Goal: Transaction & Acquisition: Download file/media

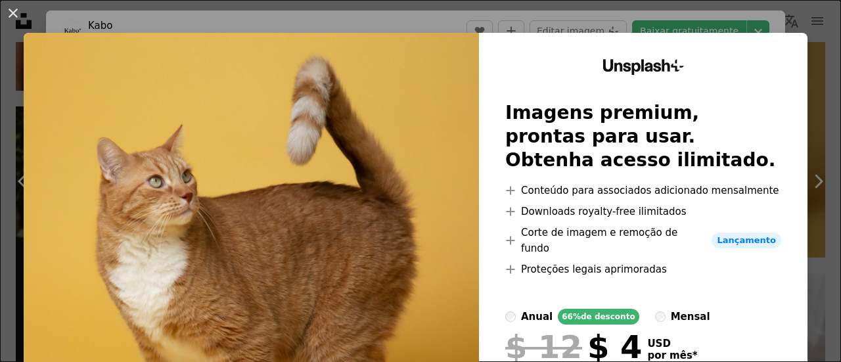
click at [805, 101] on div "An X shape Unsplash+ Imagens premium, prontas para usar. Obtenha acesso ilimita…" at bounding box center [420, 181] width 841 height 362
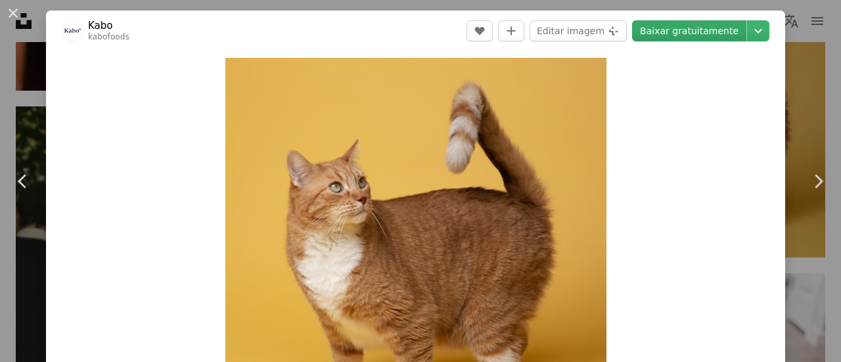
click at [682, 34] on link "Baixar gratuitamente" at bounding box center [689, 30] width 114 height 21
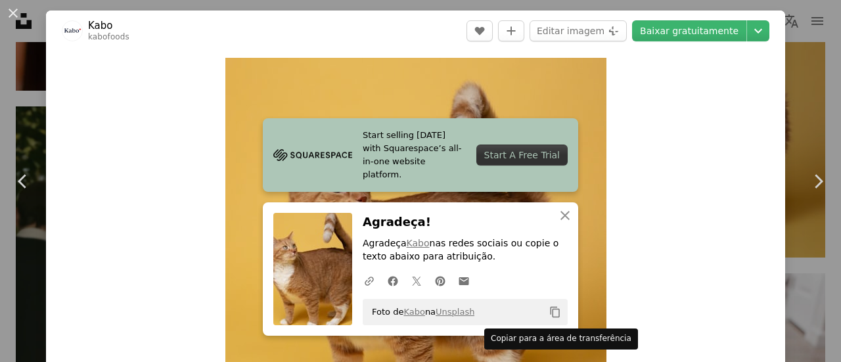
click at [552, 310] on icon "Copiar para a área de transferência" at bounding box center [555, 312] width 9 height 11
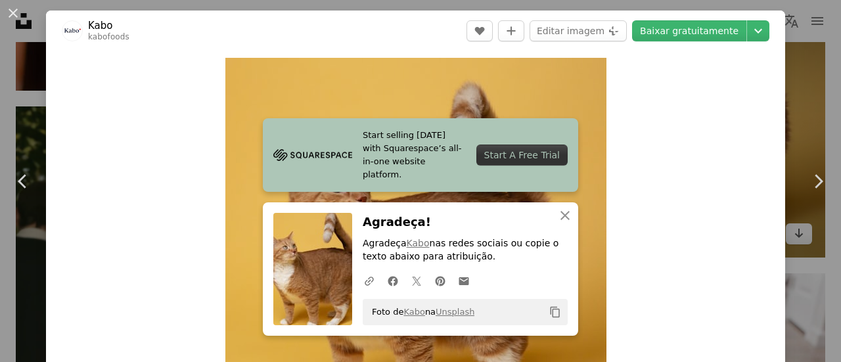
click at [792, 108] on div "An X shape Chevron left Chevron right Start selling [DATE] with Squarespace’s a…" at bounding box center [420, 181] width 841 height 362
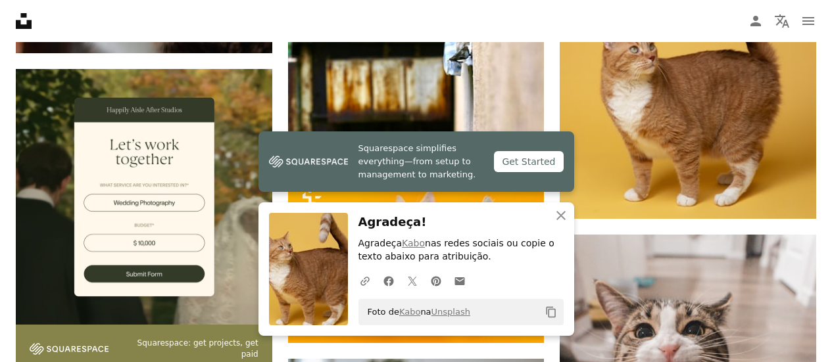
click at [554, 120] on div "Plus sign for Unsplash+ A heart A plus sign [PERSON_NAME] Para Unsplash+ A lock…" at bounding box center [416, 270] width 800 height 6634
click at [564, 222] on icon "An X shape" at bounding box center [561, 216] width 16 height 16
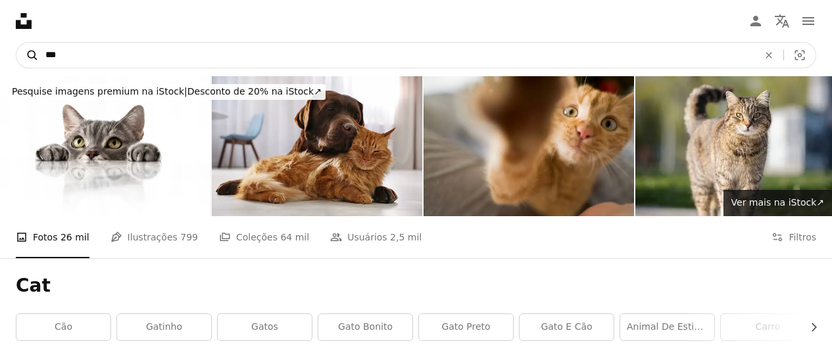
drag, startPoint x: 73, startPoint y: 61, endPoint x: 20, endPoint y: 59, distance: 53.3
click at [20, 59] on form "A magnifying glass *** An X shape Visual search" at bounding box center [416, 55] width 800 height 26
type input "*"
type input "***"
click button "A magnifying glass" at bounding box center [27, 55] width 22 height 25
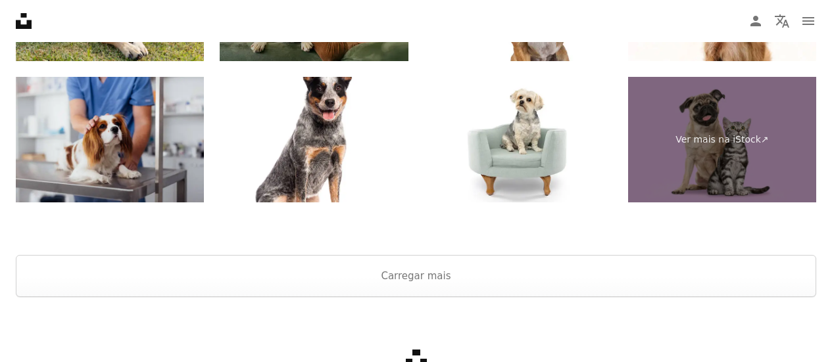
scroll to position [3156, 0]
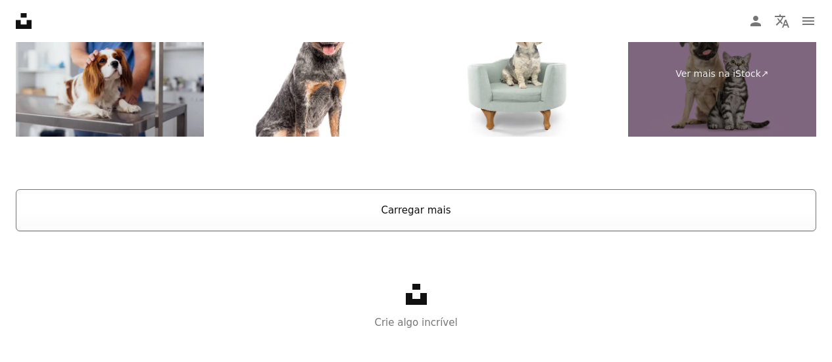
click at [466, 222] on button "Carregar mais" at bounding box center [416, 210] width 800 height 42
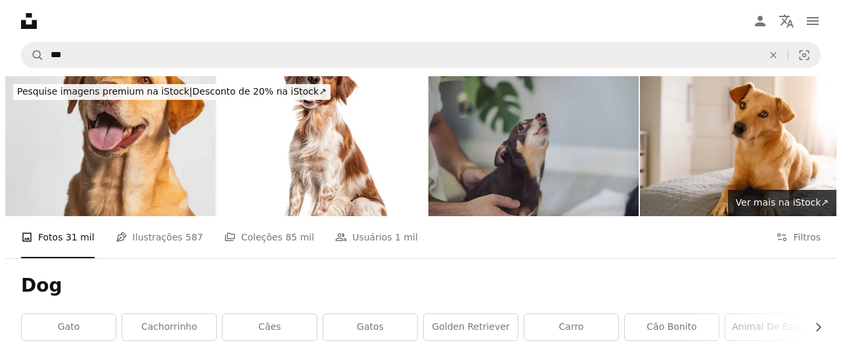
scroll to position [66, 0]
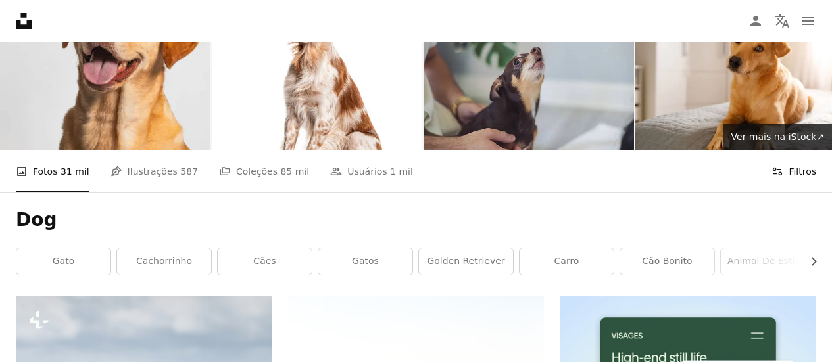
click at [792, 168] on button "Filters Filtros" at bounding box center [793, 172] width 45 height 42
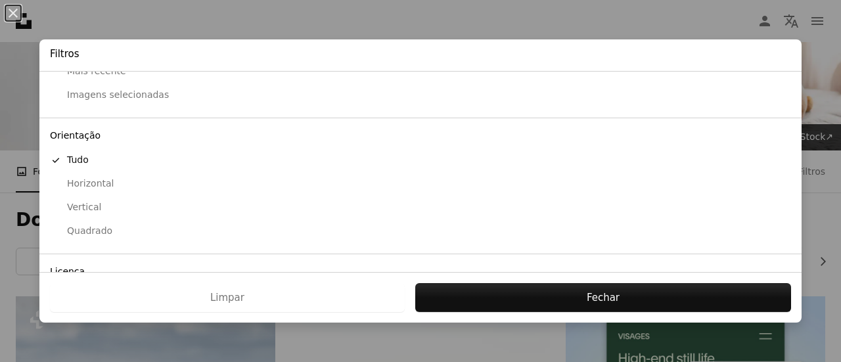
scroll to position [131, 0]
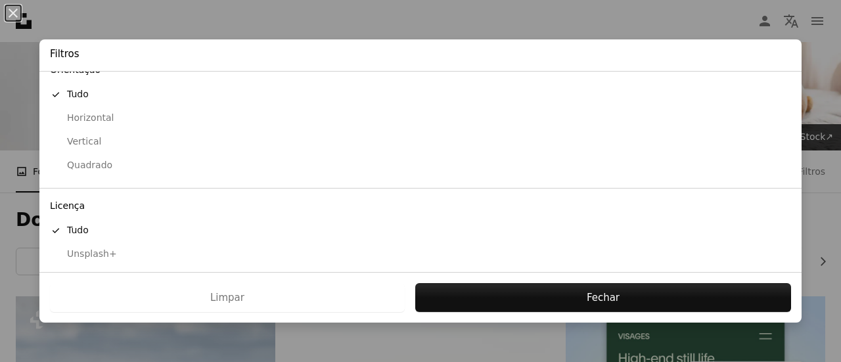
click at [87, 141] on div "Vertical" at bounding box center [421, 141] width 742 height 13
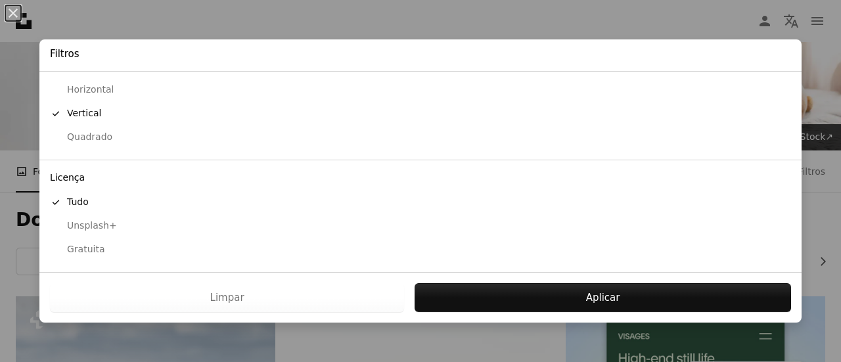
click at [91, 142] on div "Quadrado" at bounding box center [421, 137] width 742 height 13
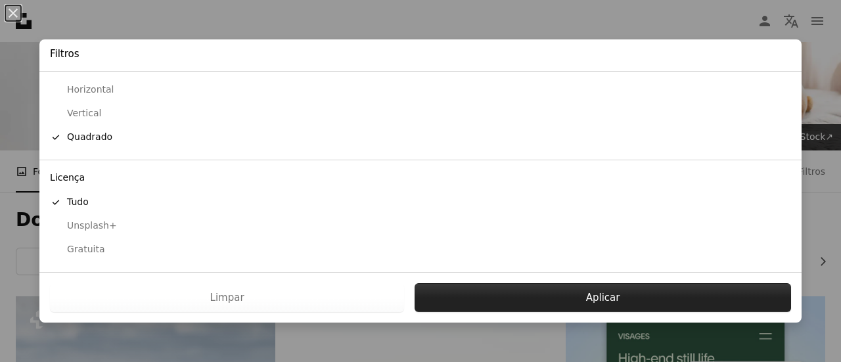
click at [640, 300] on button "Aplicar" at bounding box center [603, 297] width 377 height 29
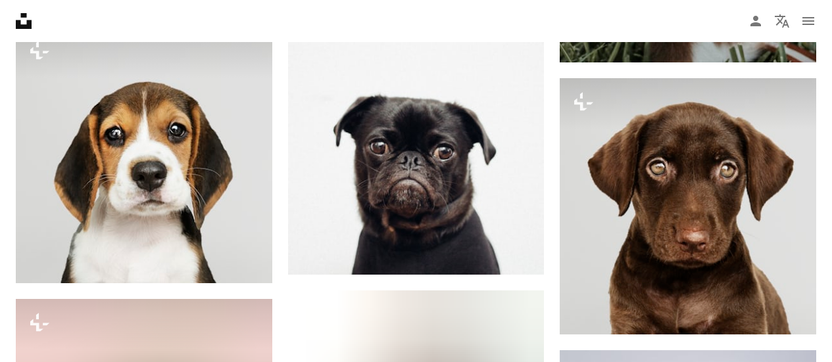
scroll to position [1972, 0]
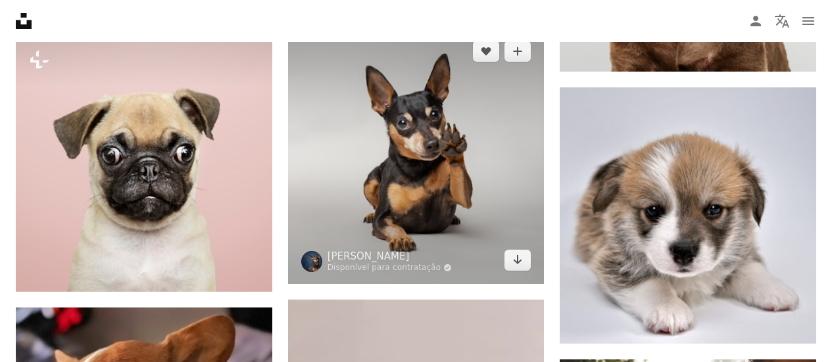
click at [495, 212] on img at bounding box center [416, 156] width 256 height 256
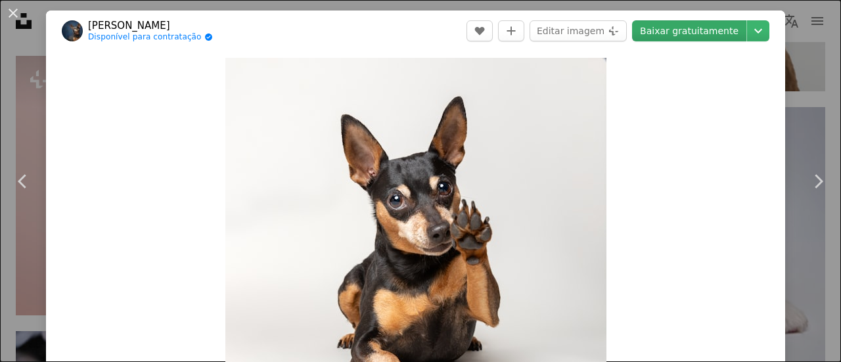
click at [665, 33] on link "Baixar gratuitamente" at bounding box center [689, 30] width 114 height 21
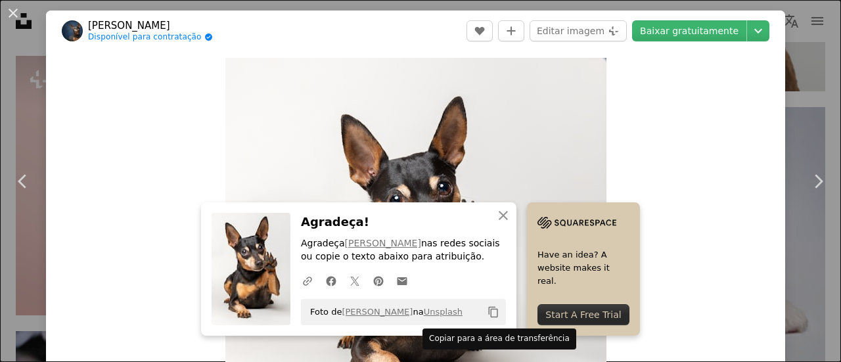
click at [490, 308] on icon "Copy content" at bounding box center [494, 312] width 12 height 12
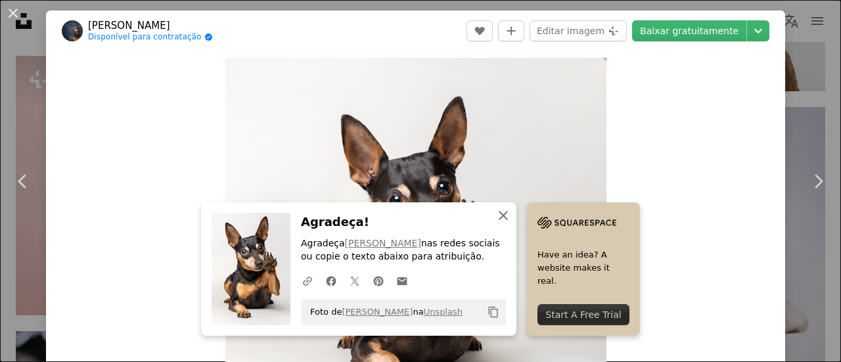
click at [507, 212] on button "An X shape Fechar" at bounding box center [503, 215] width 26 height 26
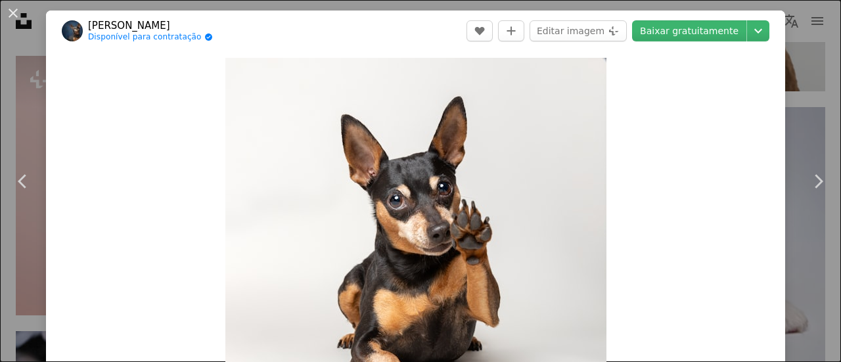
click at [818, 109] on div "An X shape Chevron left Chevron right [PERSON_NAME] Disponível para contratação…" at bounding box center [420, 181] width 841 height 362
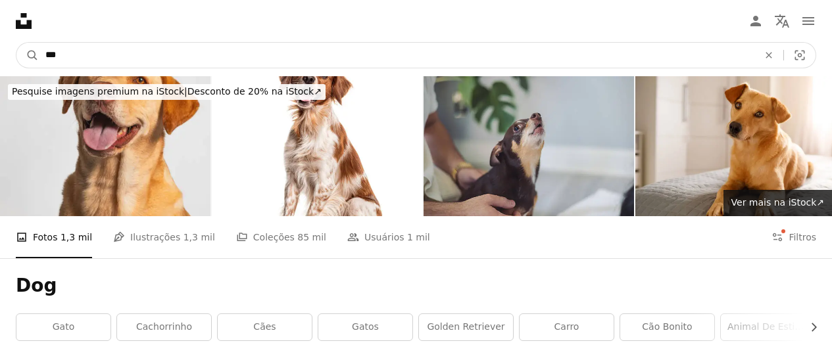
drag, startPoint x: 166, startPoint y: 54, endPoint x: -51, endPoint y: 50, distance: 217.6
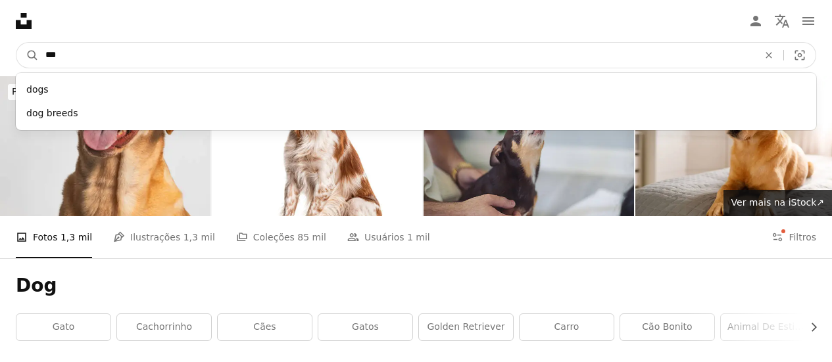
type input "****"
click button "A magnifying glass" at bounding box center [27, 55] width 22 height 25
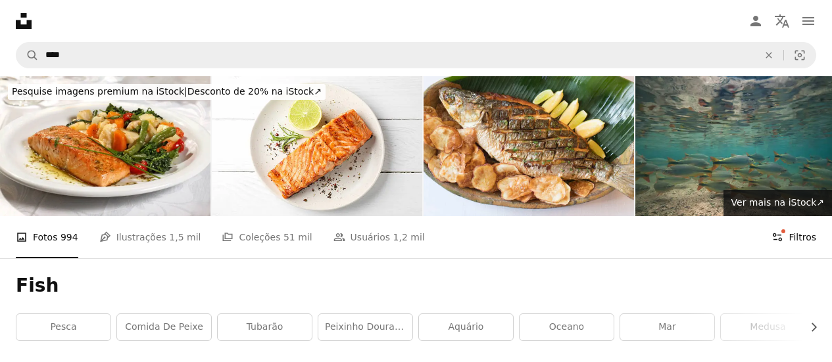
click at [795, 243] on button "Filters Filtros" at bounding box center [793, 237] width 45 height 42
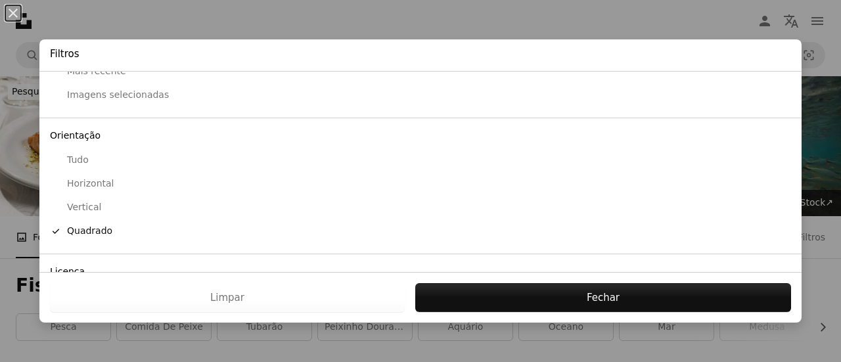
scroll to position [131, 0]
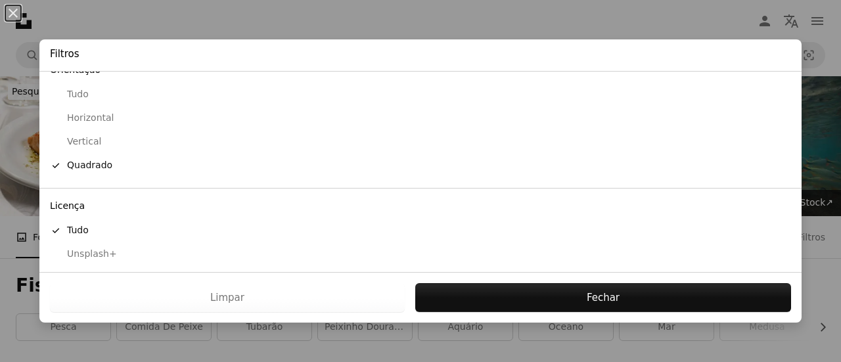
click at [87, 215] on div "Licença" at bounding box center [420, 206] width 763 height 25
click at [88, 212] on div "Licença" at bounding box center [420, 206] width 763 height 25
click at [88, 208] on div "Licença" at bounding box center [420, 206] width 763 height 25
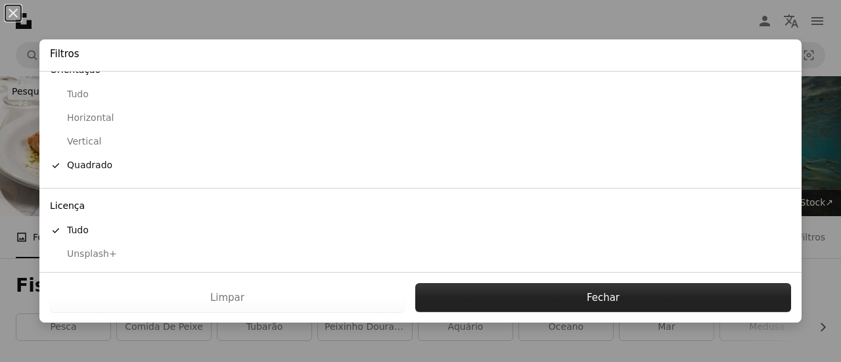
click at [575, 308] on button "Fechar" at bounding box center [603, 297] width 376 height 29
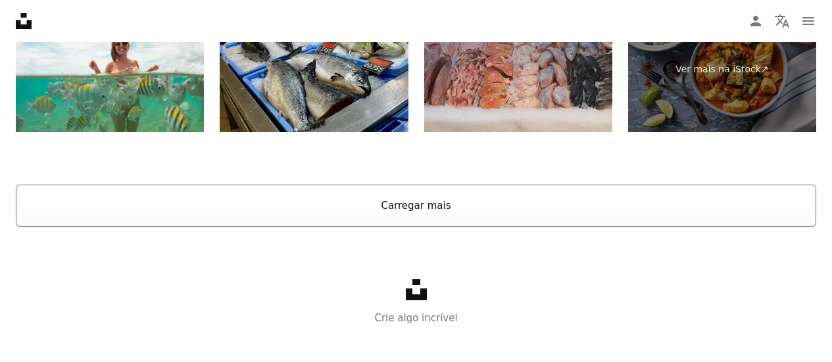
click at [366, 215] on button "Carregar mais" at bounding box center [416, 206] width 800 height 42
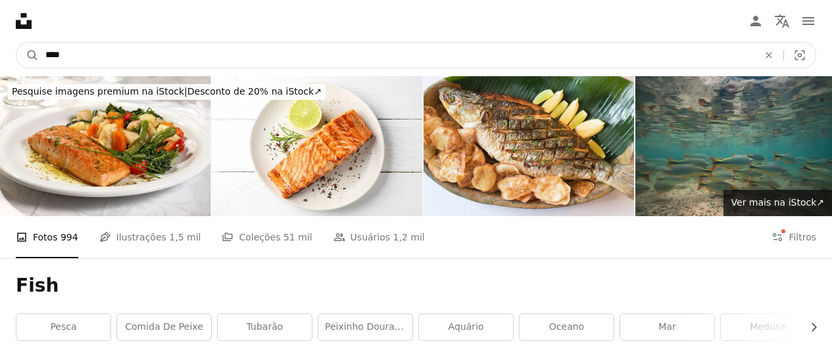
drag, startPoint x: 34, startPoint y: 55, endPoint x: -112, endPoint y: 51, distance: 145.3
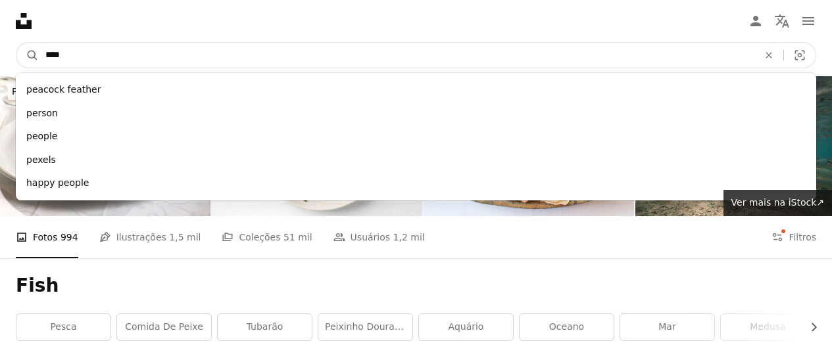
type input "*****"
click button "A magnifying glass" at bounding box center [27, 55] width 22 height 25
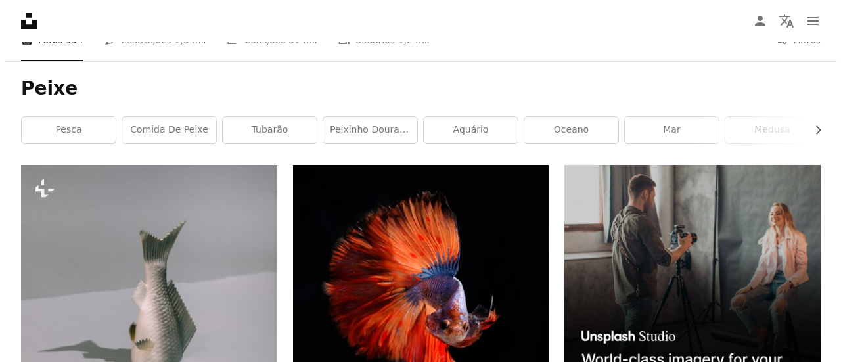
scroll to position [66, 0]
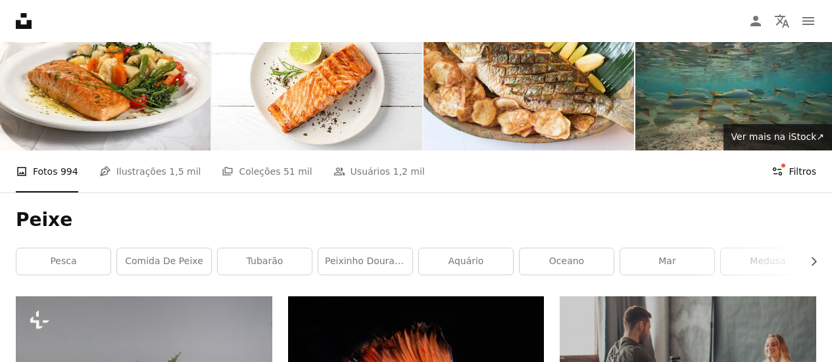
click at [793, 177] on button "Filters Filtros" at bounding box center [793, 172] width 45 height 42
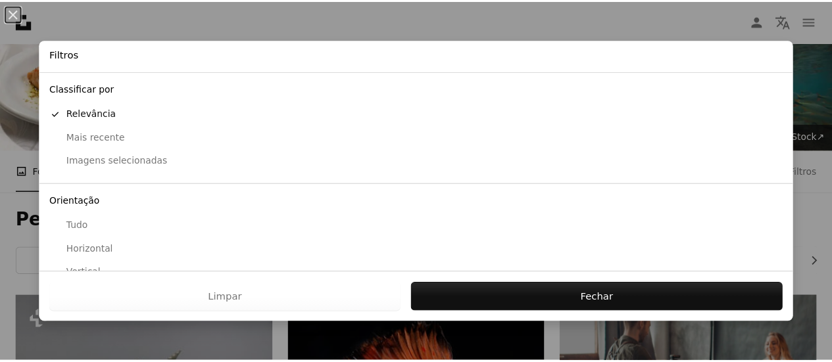
scroll to position [66, 0]
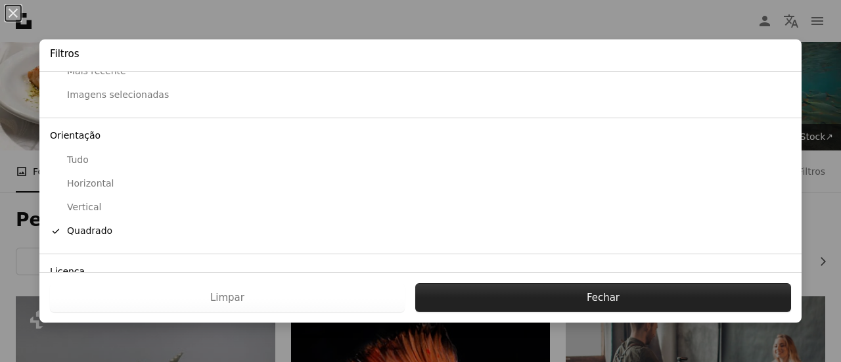
click at [650, 297] on button "Fechar" at bounding box center [603, 297] width 376 height 29
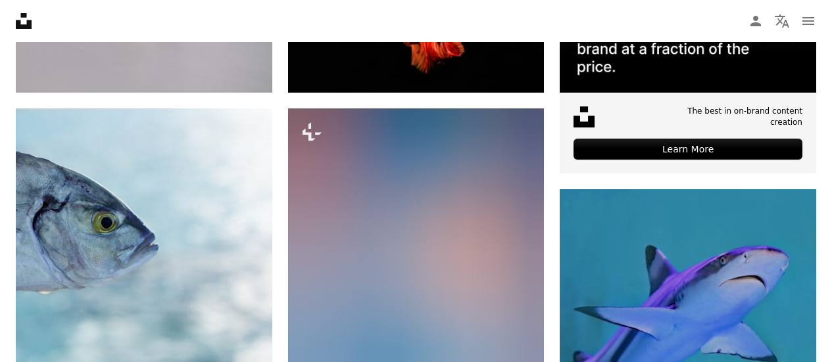
scroll to position [657, 0]
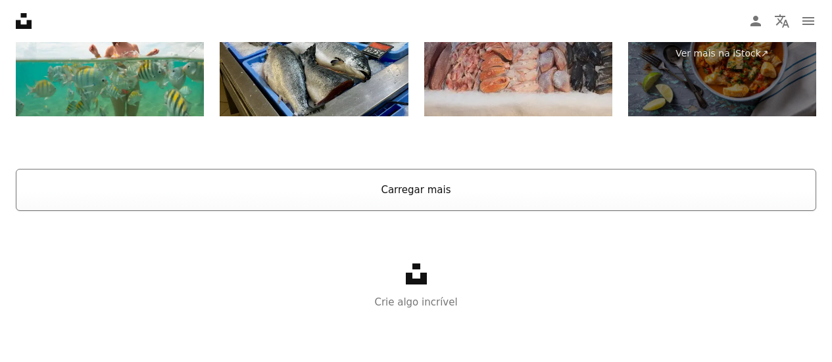
click at [414, 198] on button "Carregar mais" at bounding box center [416, 190] width 800 height 42
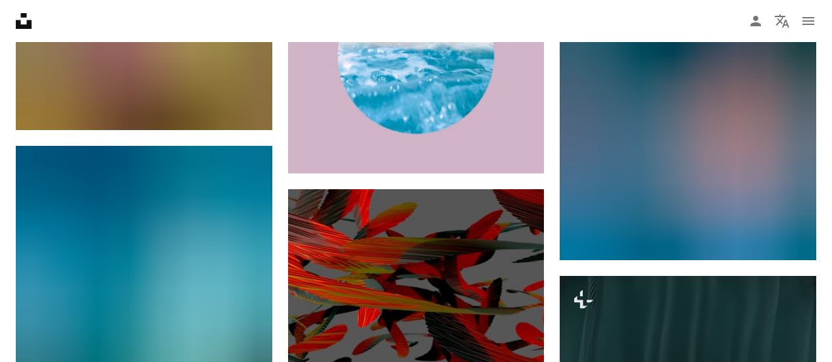
scroll to position [0, 0]
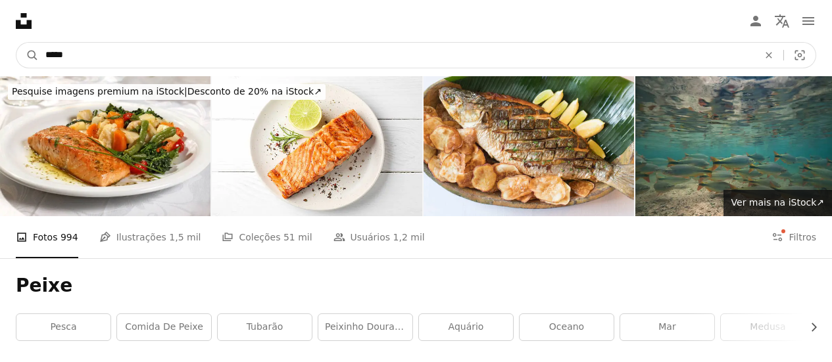
drag, startPoint x: 91, startPoint y: 52, endPoint x: -65, endPoint y: 42, distance: 156.8
type input "**********"
click button "A magnifying glass" at bounding box center [27, 55] width 22 height 25
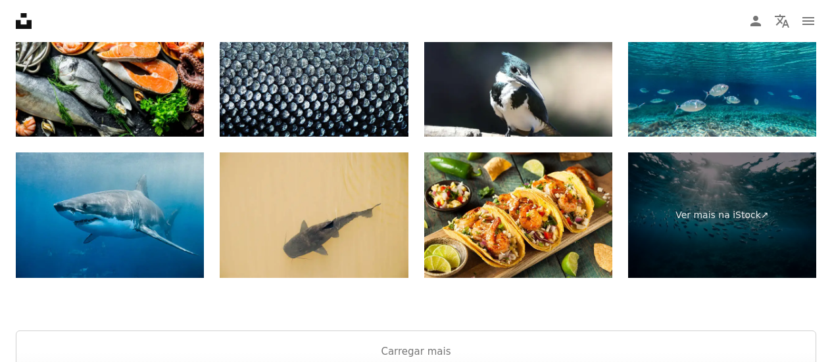
scroll to position [2761, 0]
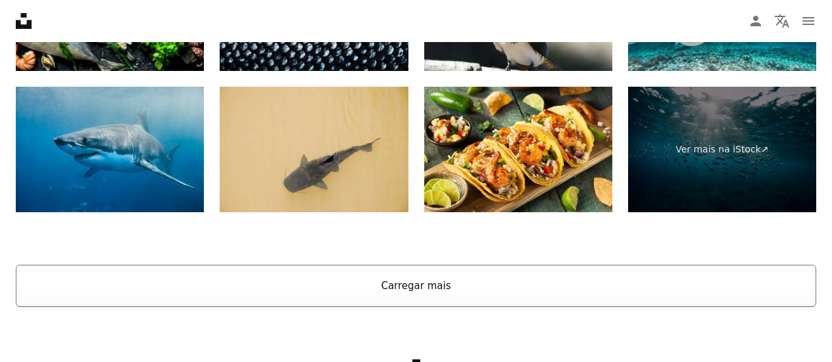
click at [415, 301] on button "Carregar mais" at bounding box center [416, 286] width 800 height 42
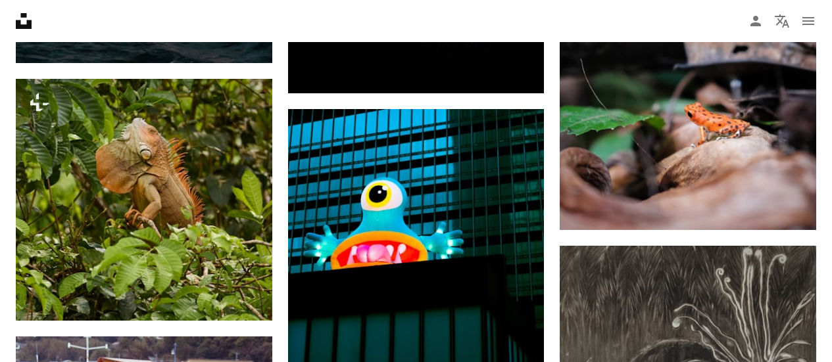
scroll to position [0, 0]
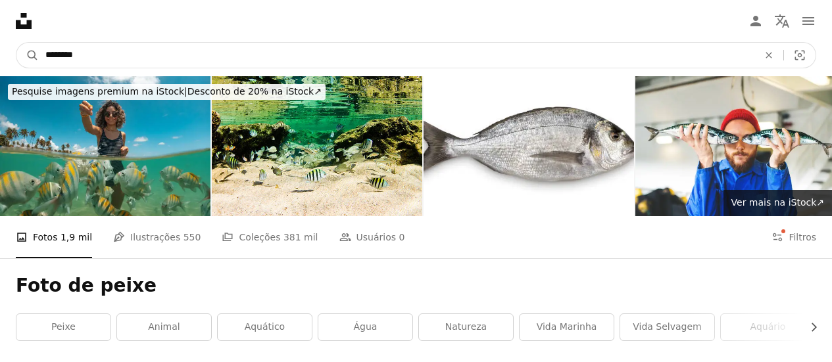
drag, startPoint x: 99, startPoint y: 54, endPoint x: 76, endPoint y: 51, distance: 23.2
click at [76, 51] on input "********" at bounding box center [396, 55] width 715 height 25
click at [76, 51] on input "*******" at bounding box center [396, 55] width 715 height 25
type input "**********"
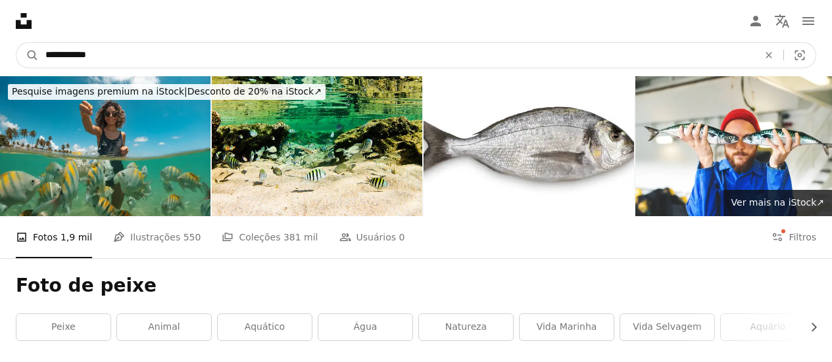
click button "A magnifying glass" at bounding box center [27, 55] width 22 height 25
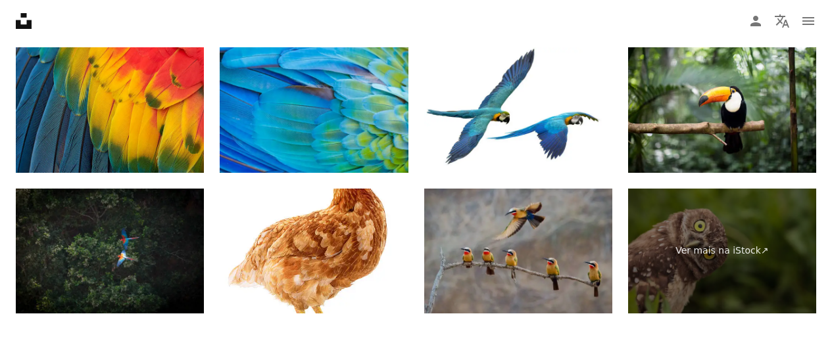
scroll to position [2707, 0]
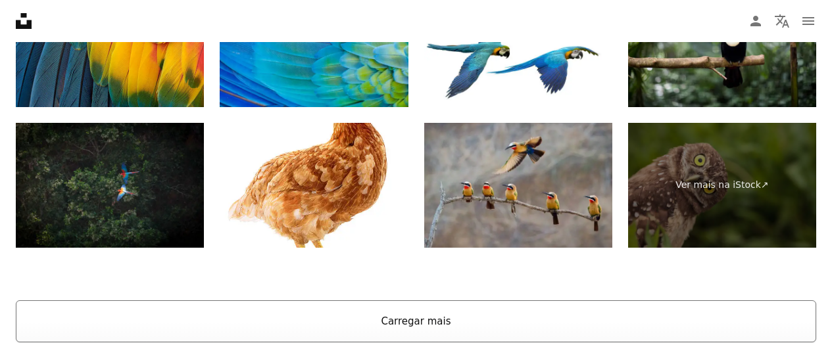
click at [435, 311] on button "Carregar mais" at bounding box center [416, 321] width 800 height 42
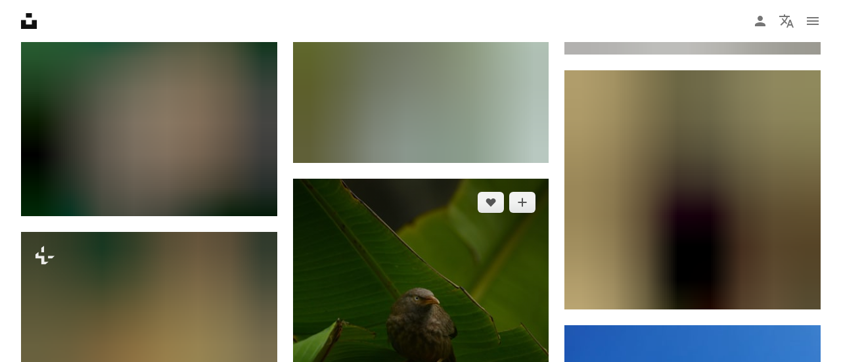
scroll to position [9347, 0]
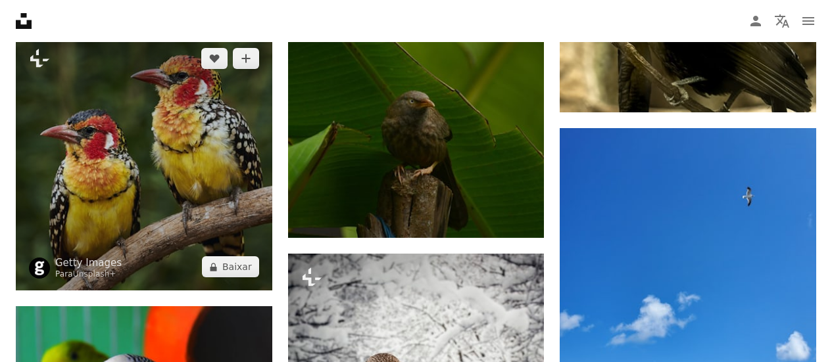
click at [206, 208] on img at bounding box center [144, 163] width 256 height 256
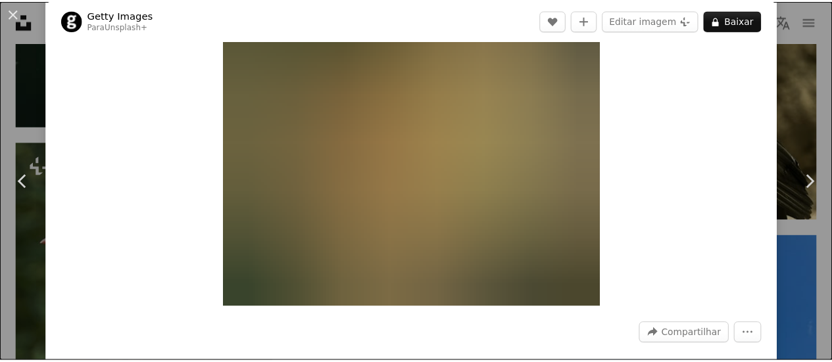
scroll to position [66, 0]
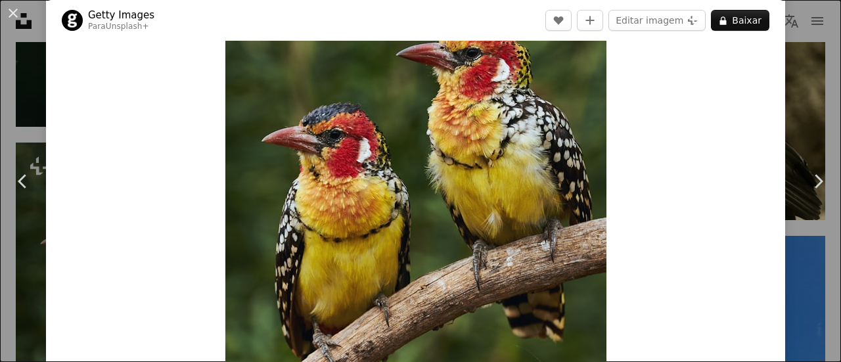
click at [788, 89] on div "An X shape Chevron left Chevron right Getty Images Para Unsplash+ A heart A plu…" at bounding box center [420, 181] width 841 height 362
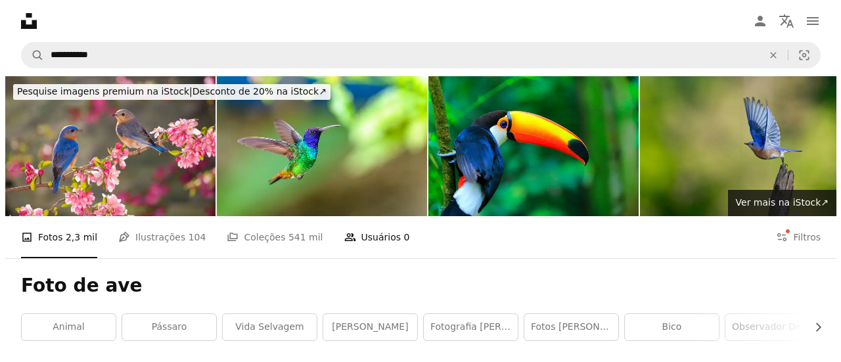
scroll to position [66, 0]
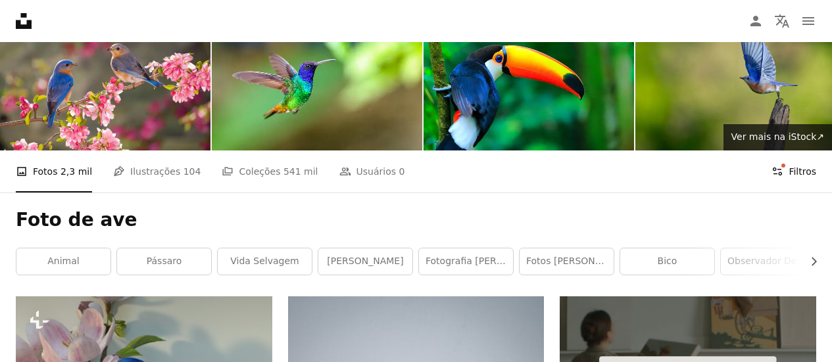
click at [776, 173] on icon "Filters" at bounding box center [777, 172] width 12 height 12
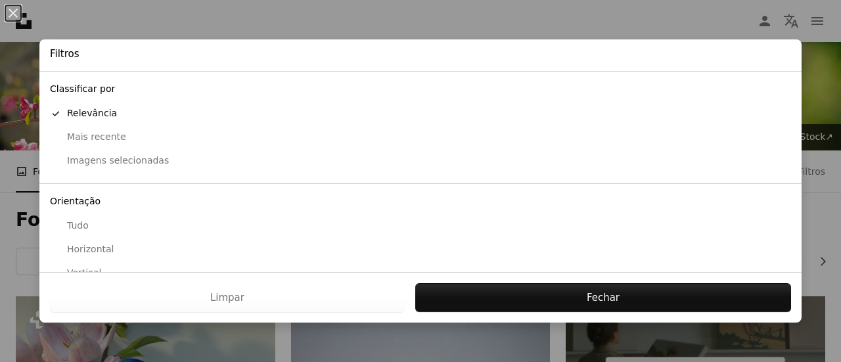
scroll to position [160, 0]
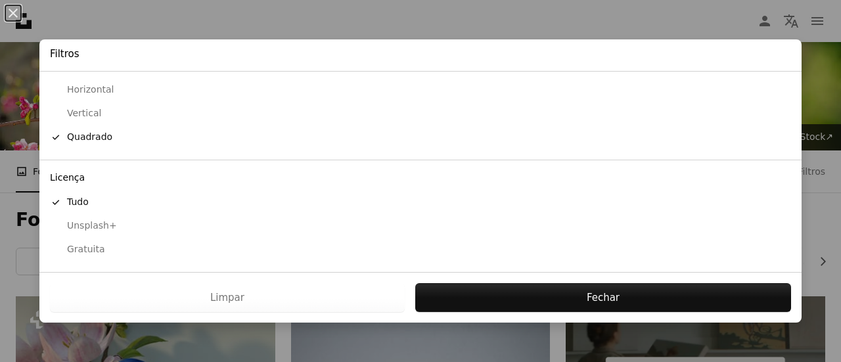
click at [105, 256] on div "Gratuita" at bounding box center [421, 249] width 742 height 13
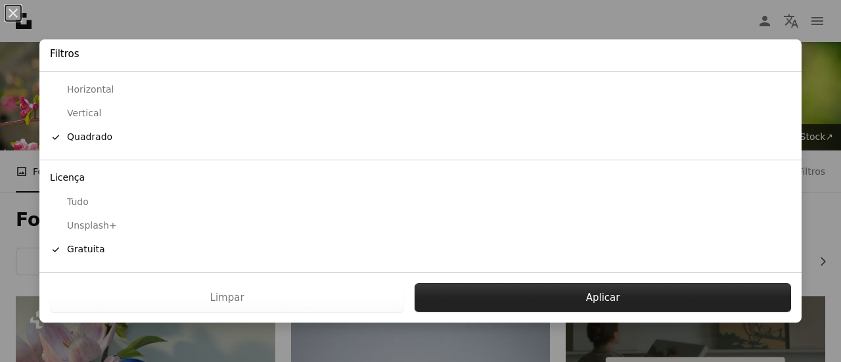
click at [511, 301] on button "Aplicar" at bounding box center [603, 297] width 377 height 29
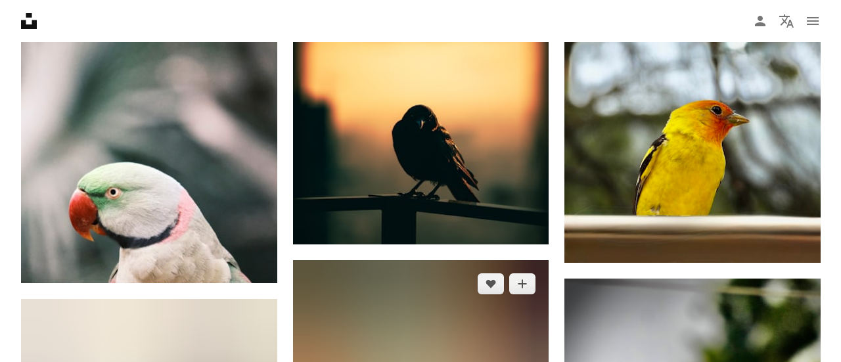
scroll to position [4865, 0]
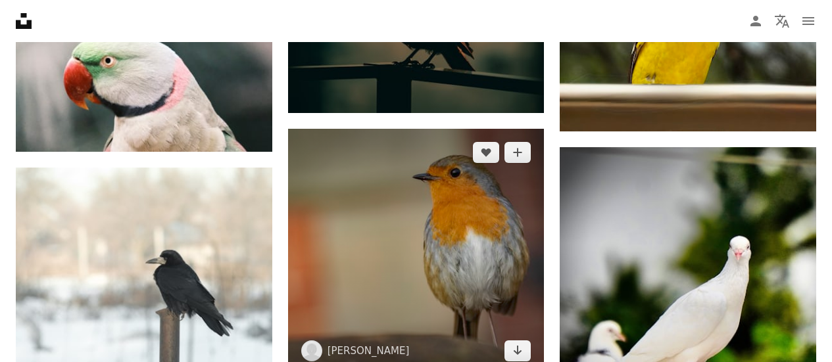
click at [509, 237] on img at bounding box center [416, 252] width 256 height 246
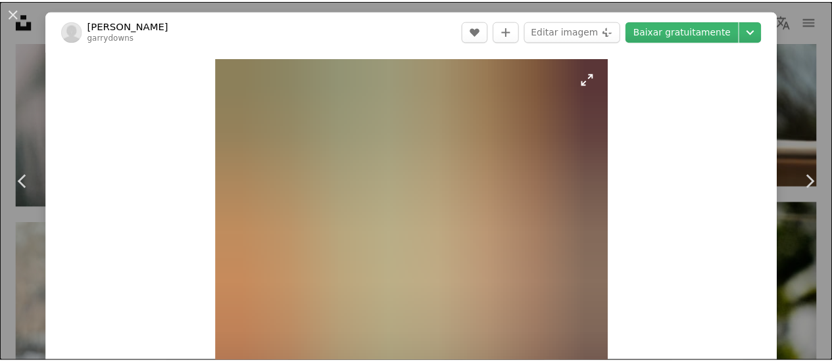
scroll to position [66, 0]
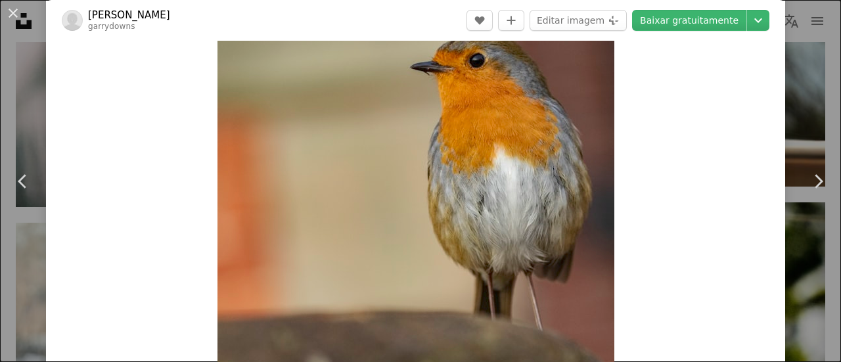
click at [800, 109] on div "An X shape Chevron left Chevron right [PERSON_NAME] garrydowns A heart A plus s…" at bounding box center [420, 181] width 841 height 362
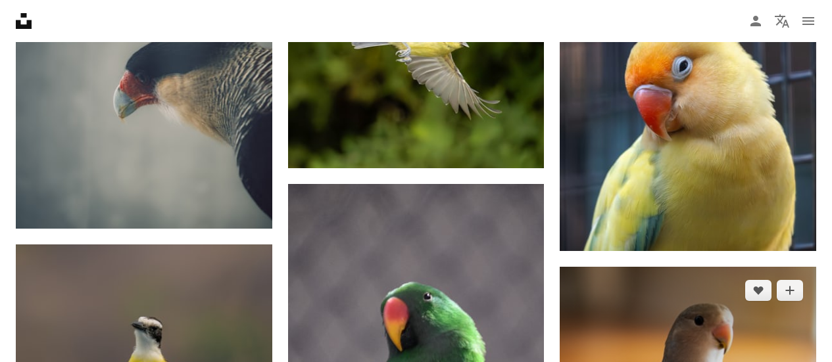
scroll to position [8839, 0]
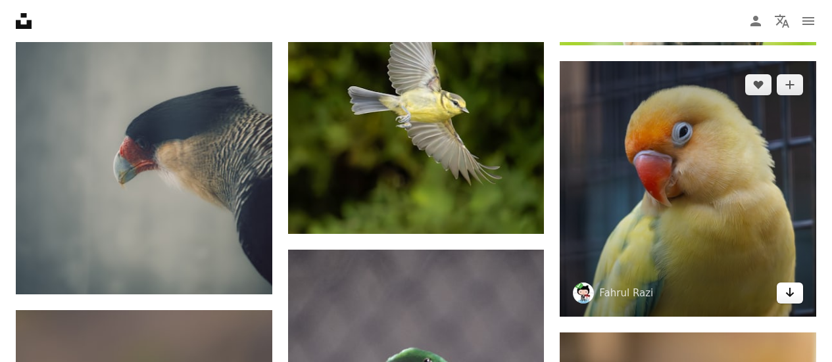
click at [797, 294] on link "Arrow pointing down" at bounding box center [789, 293] width 26 height 21
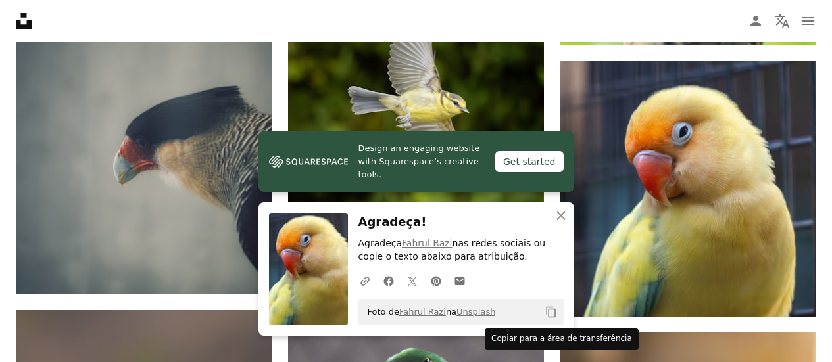
click at [548, 318] on button "Copy content" at bounding box center [551, 312] width 22 height 22
